Goal: Task Accomplishment & Management: Manage account settings

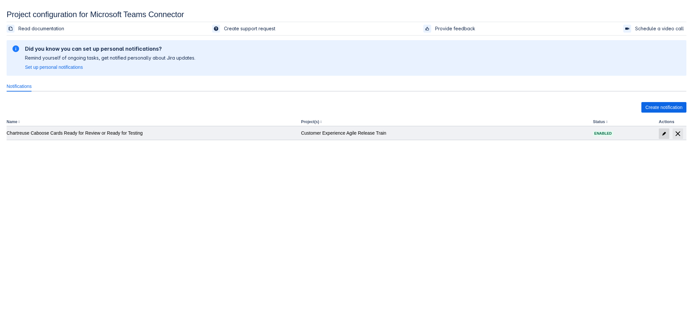
click at [662, 130] on span at bounding box center [664, 133] width 11 height 11
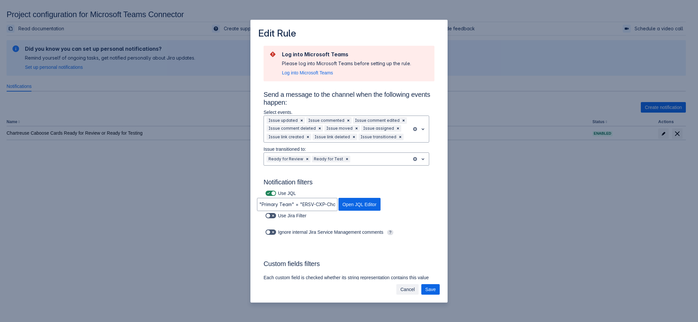
click at [406, 291] on span "Cancel" at bounding box center [408, 289] width 14 height 11
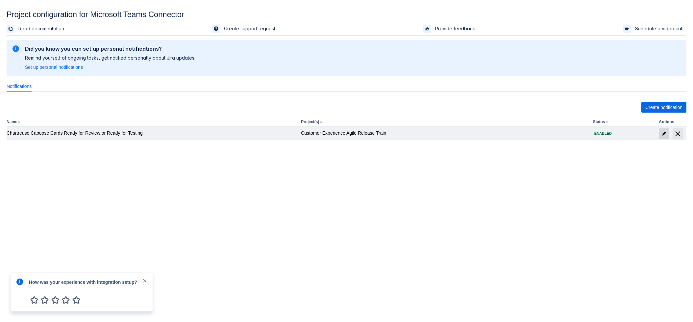
click at [660, 132] on span at bounding box center [664, 133] width 11 height 11
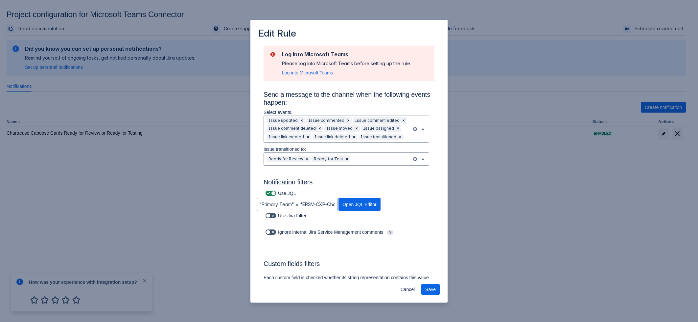
click at [320, 73] on span "Log into Microsoft Teams" at bounding box center [307, 72] width 51 height 7
click at [411, 289] on span "Cancel" at bounding box center [408, 289] width 14 height 11
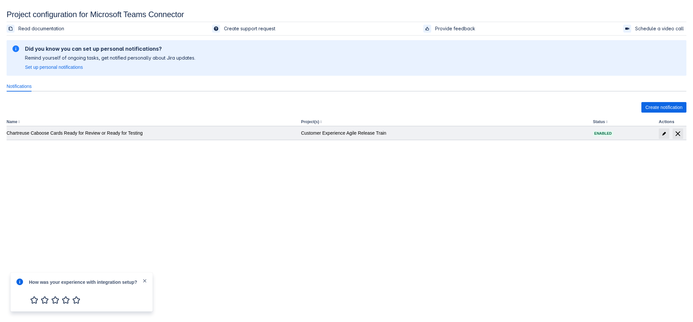
click at [93, 134] on div "Chartreuse Caboose Cards Ready for Review or Ready for Testing" at bounding box center [151, 133] width 289 height 7
click at [662, 131] on span "edit" at bounding box center [663, 133] width 5 height 5
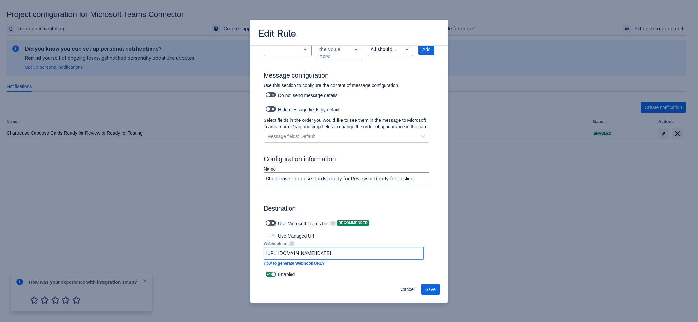
drag, startPoint x: 317, startPoint y: 253, endPoint x: 248, endPoint y: 257, distance: 69.5
click at [248, 257] on div "Edit Rule Log into Microsoft Teams Please log into Microsoft Teams before setti…" at bounding box center [349, 161] width 698 height 322
click at [275, 254] on input "[URL][DOMAIN_NAME][DATE]" at bounding box center [344, 253] width 160 height 12
paste input "[DOMAIN_NAME]:443/powerautomate/automations/direct/workflows/c8f5743ae9634ed086…"
type input "[URL][DOMAIN_NAME]"
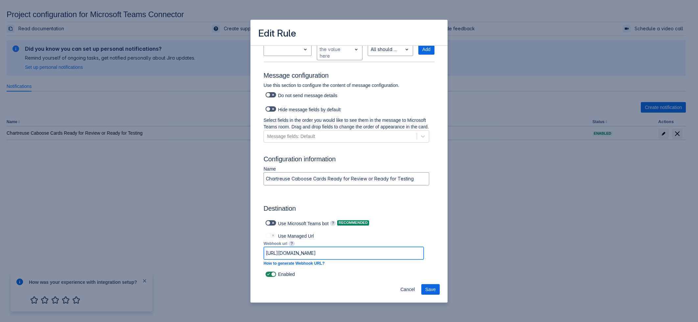
drag, startPoint x: 385, startPoint y: 255, endPoint x: 88, endPoint y: 234, distance: 298.0
click at [88, 234] on div "Edit Rule Log into Microsoft Teams Please log into Microsoft Teams before setti…" at bounding box center [349, 161] width 698 height 322
click at [432, 285] on span "Save" at bounding box center [431, 289] width 11 height 11
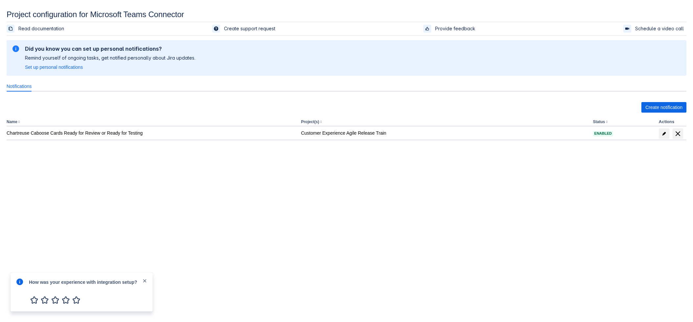
click at [144, 280] on span "close" at bounding box center [144, 280] width 5 height 5
